Goal: Task Accomplishment & Management: Manage account settings

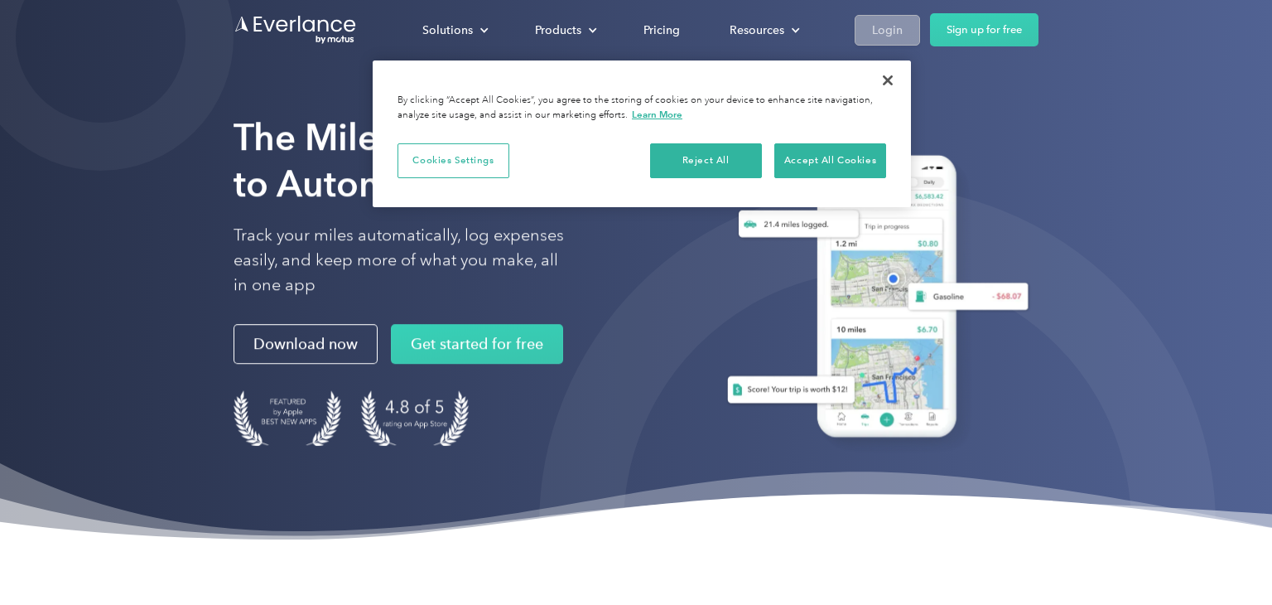
click at [914, 41] on link "Login" at bounding box center [887, 30] width 65 height 31
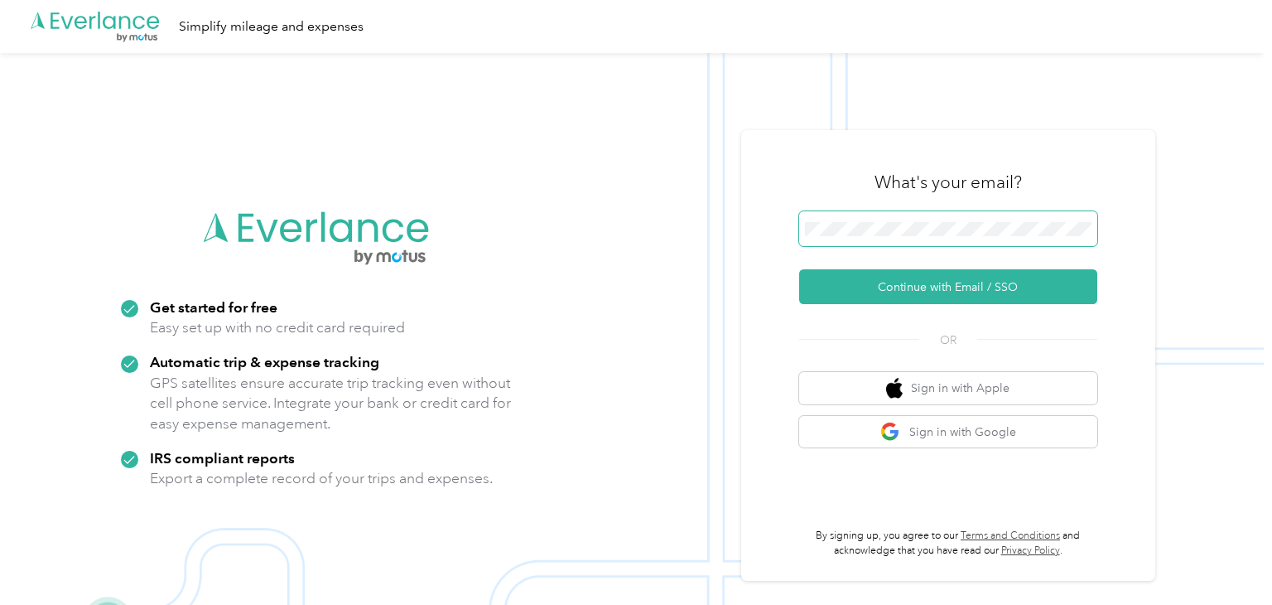
click at [884, 211] on span at bounding box center [948, 228] width 298 height 35
click at [873, 236] on span at bounding box center [948, 228] width 298 height 35
click at [799, 269] on button "Continue with Email / SSO" at bounding box center [948, 286] width 298 height 35
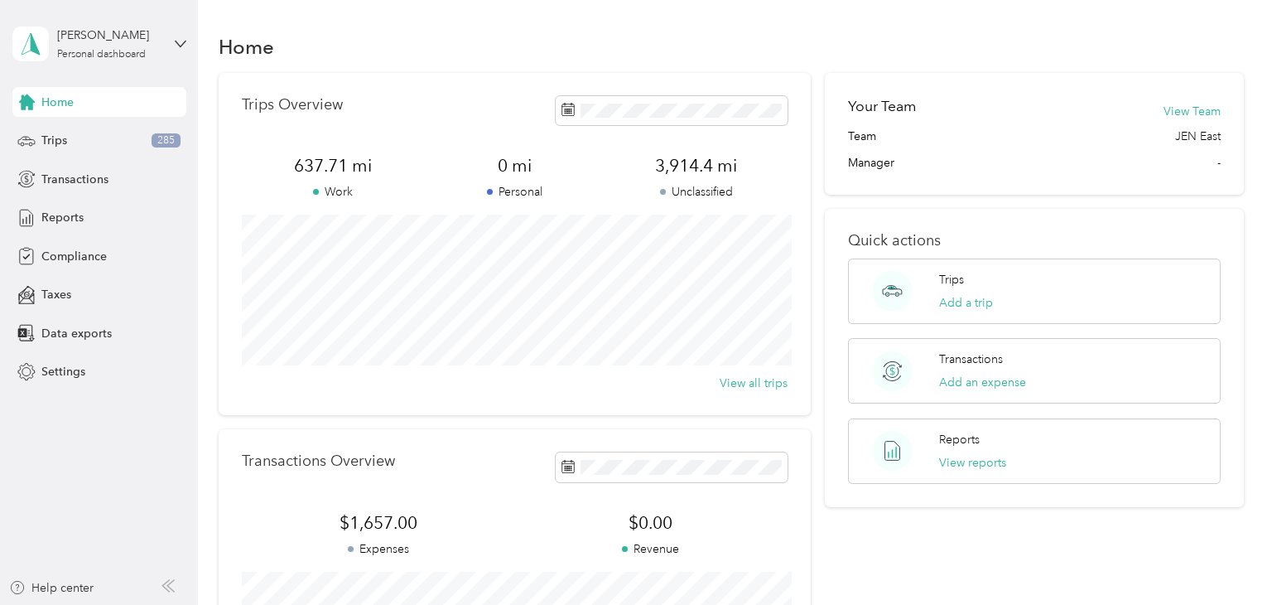
click at [825, 526] on div "Trips Overview 637.71 mi Work 0 mi Personal 3,914.4 mi Unclassified View all tr…" at bounding box center [731, 405] width 1025 height 664
click at [94, 177] on span "Transactions" at bounding box center [74, 179] width 67 height 17
